Goal: Task Accomplishment & Management: Manage account settings

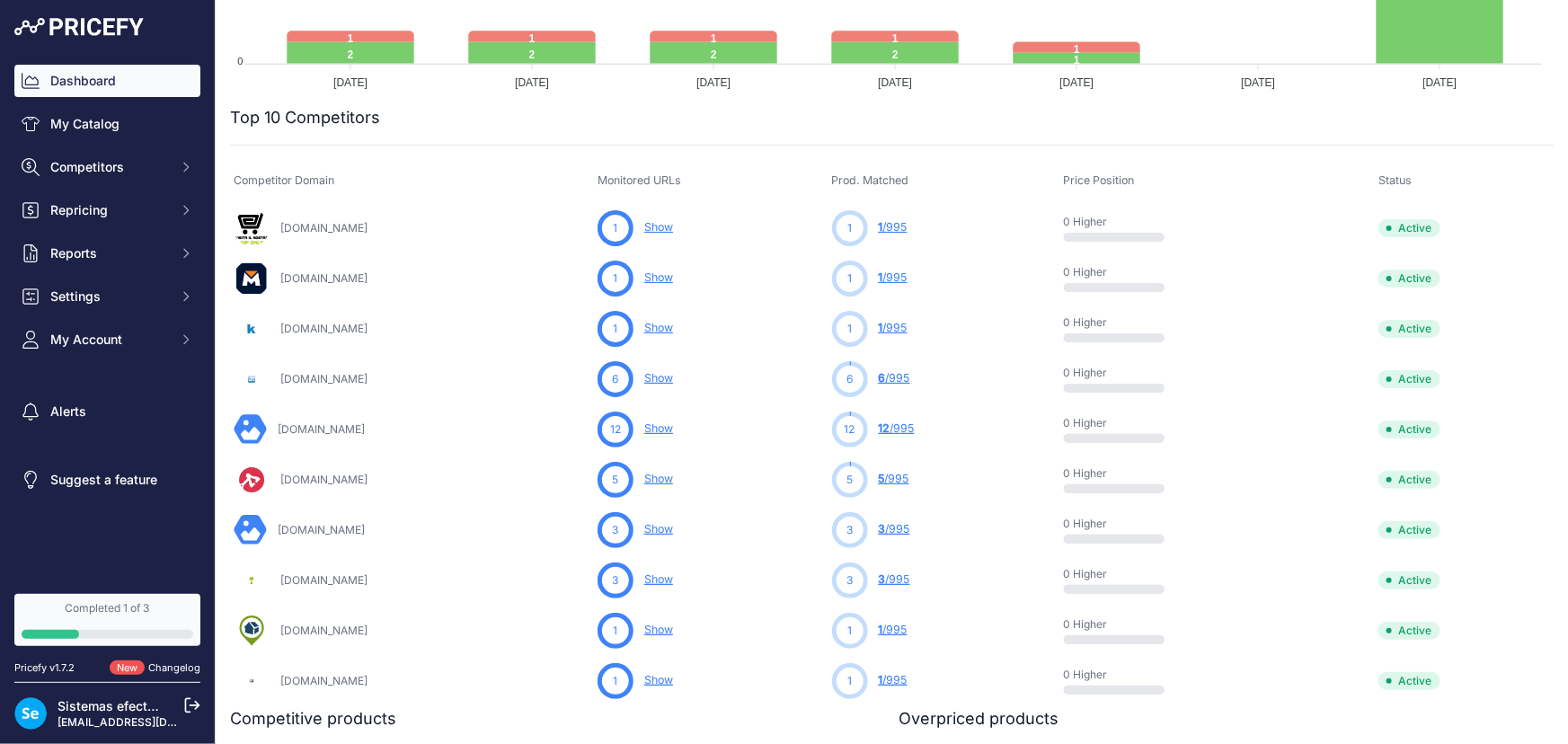
scroll to position [531, 0]
click at [104, 607] on div "Completed 1 of 3" at bounding box center [108, 609] width 172 height 15
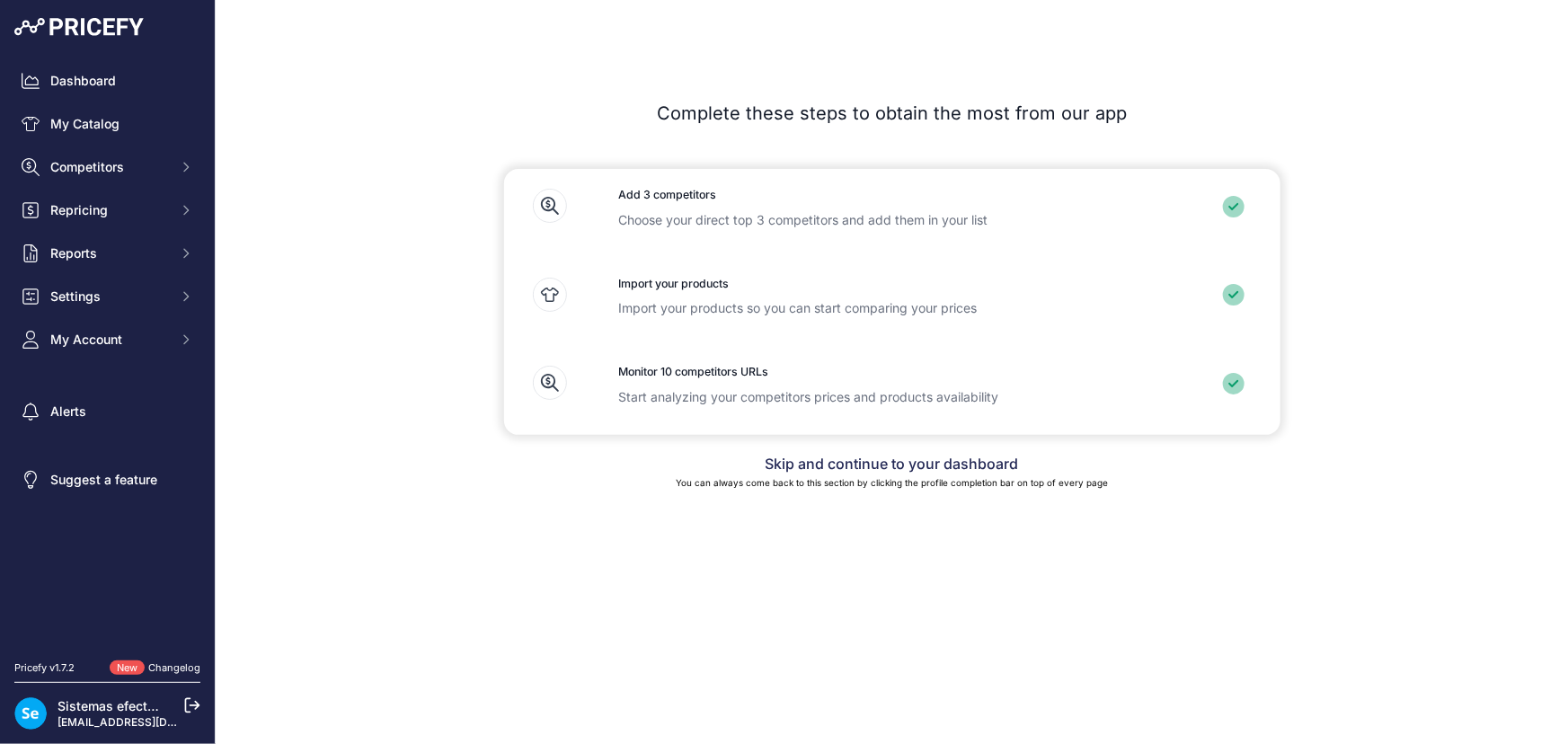
click at [932, 469] on link "Skip and continue to your dashboard" at bounding box center [892, 463] width 254 height 18
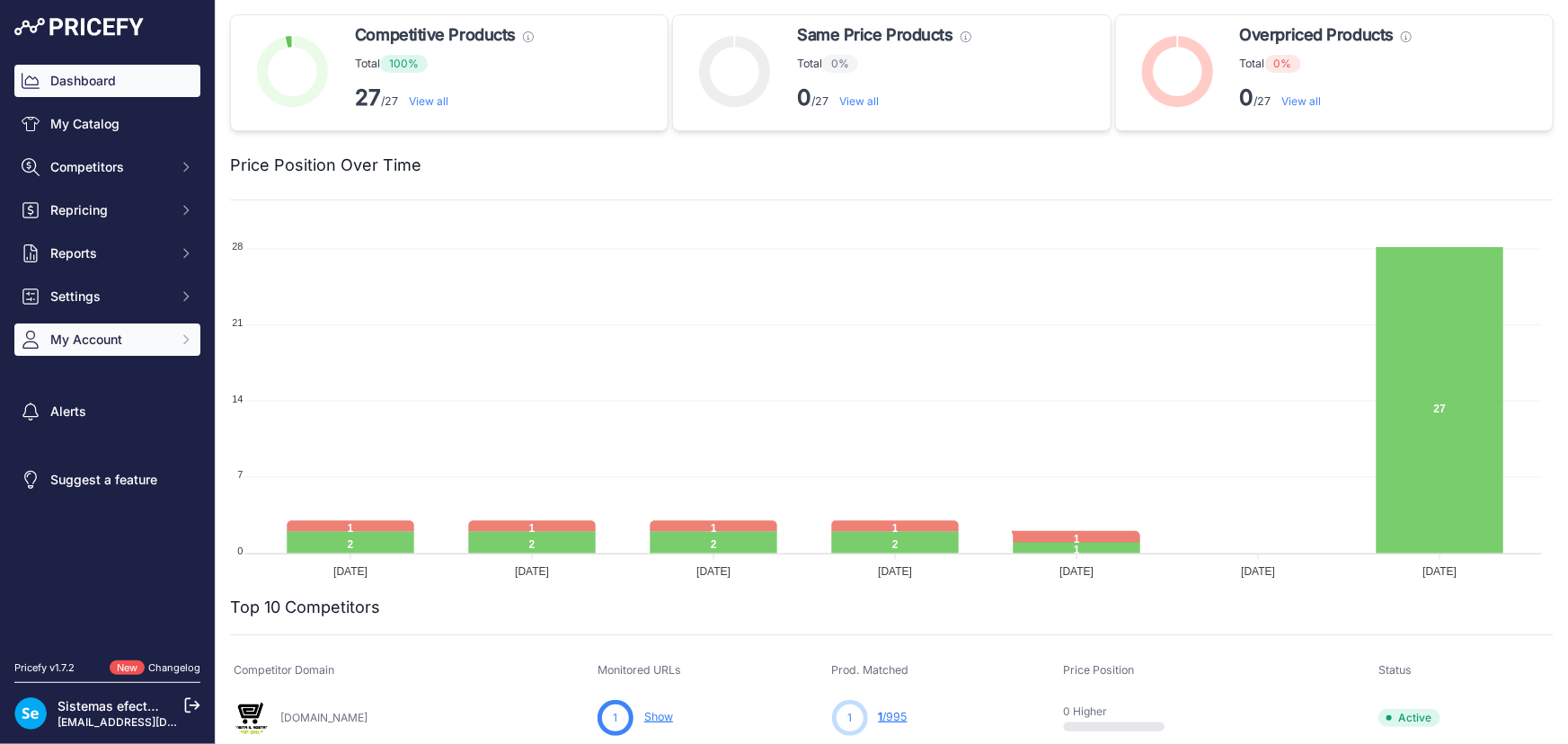
click at [125, 350] on button "My Account" at bounding box center [108, 339] width 186 height 33
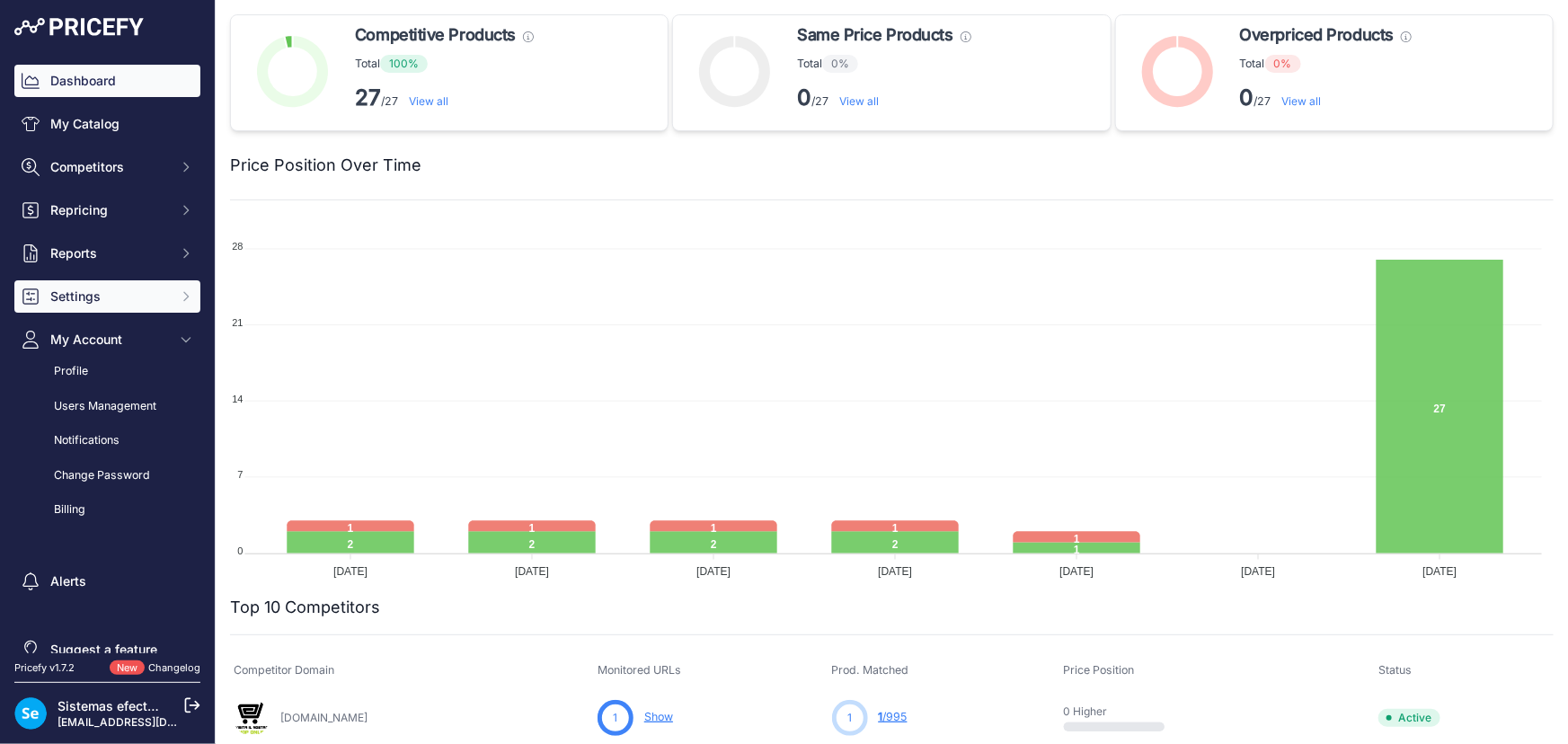
click at [114, 303] on span "Settings" at bounding box center [109, 296] width 118 height 18
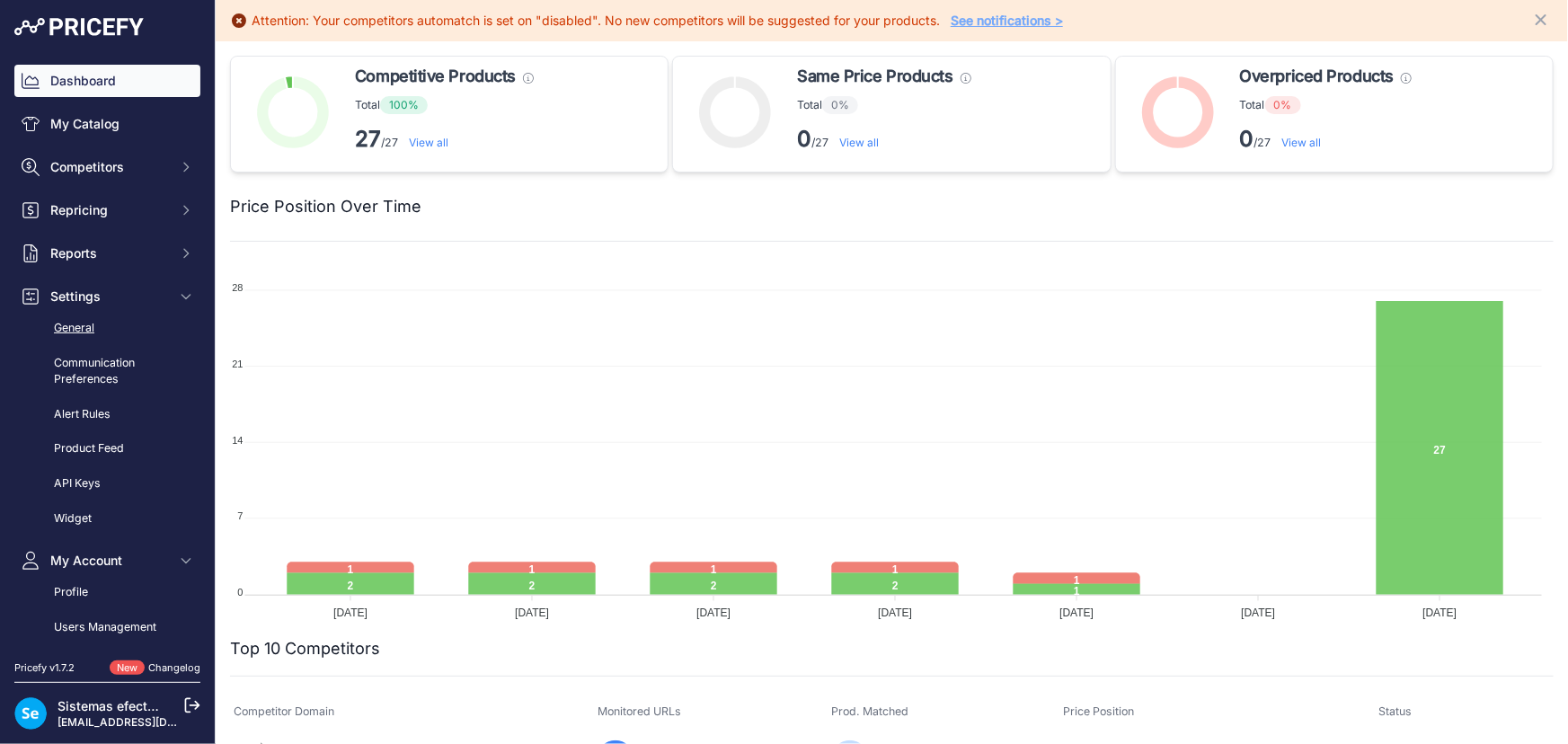
click at [105, 322] on link "General" at bounding box center [108, 329] width 186 height 32
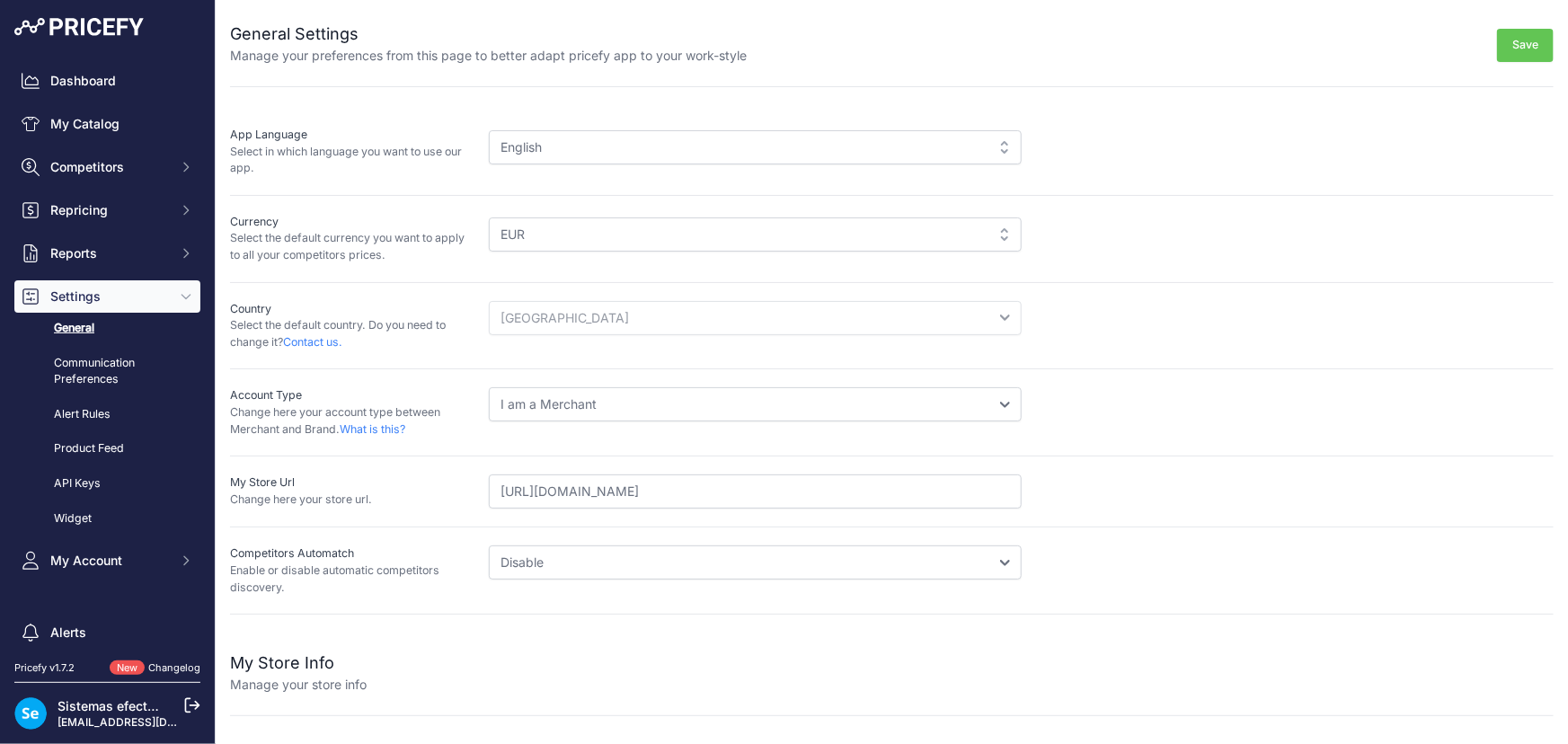
click at [109, 293] on span "Settings" at bounding box center [109, 296] width 118 height 18
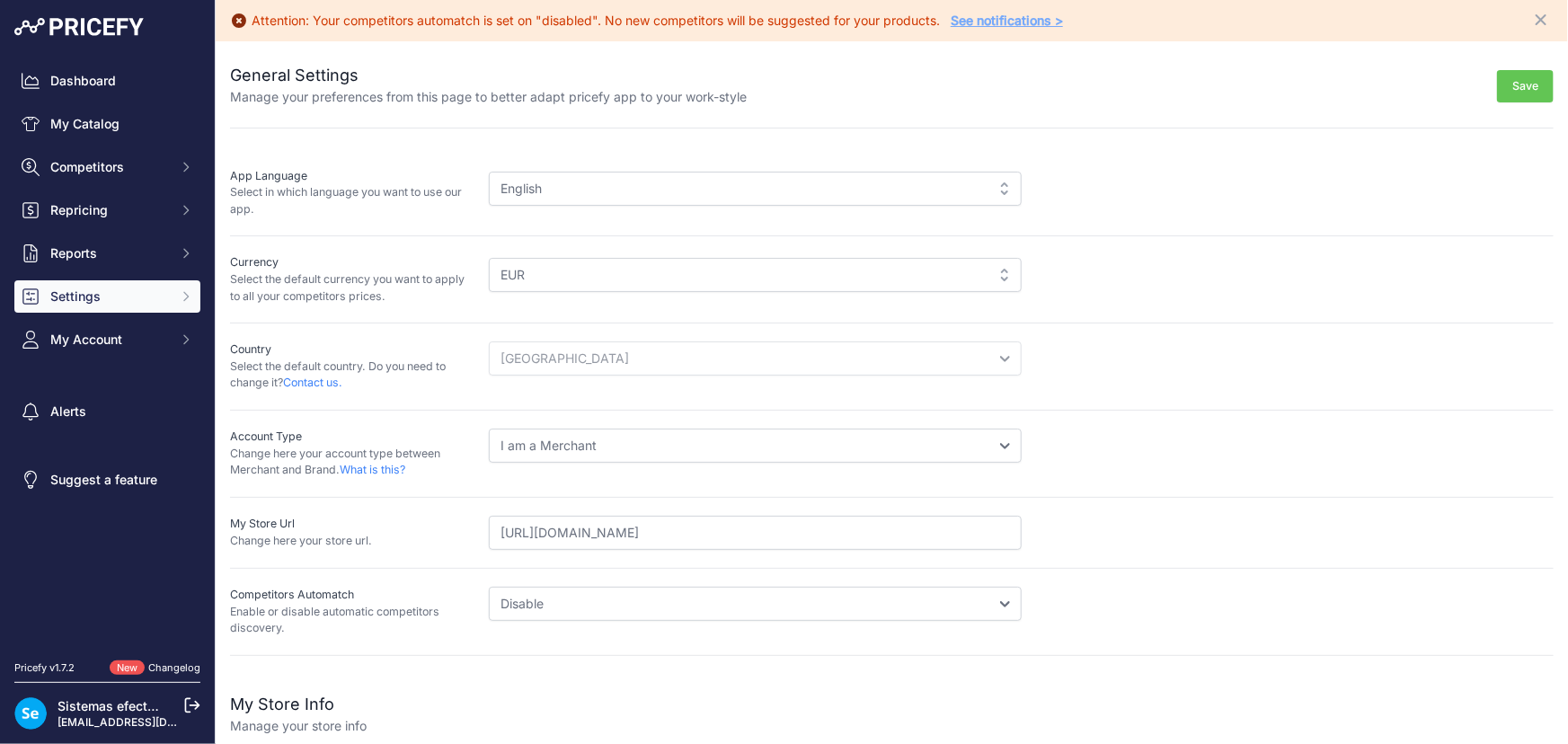
click at [1518, 81] on button "Save" at bounding box center [1526, 87] width 56 height 34
